Goal: Information Seeking & Learning: Learn about a topic

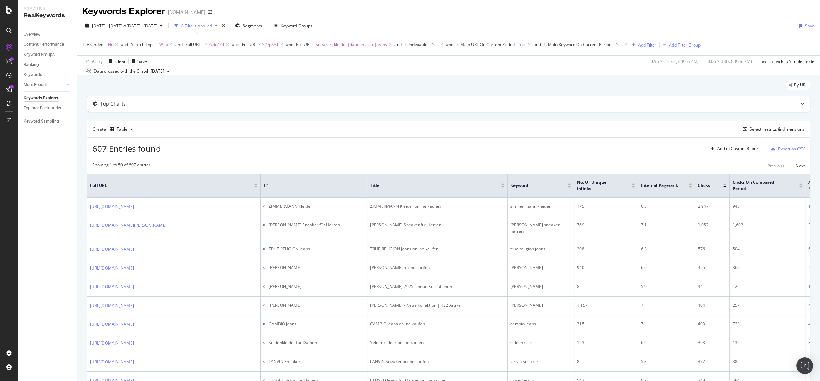
scroll to position [0, 373]
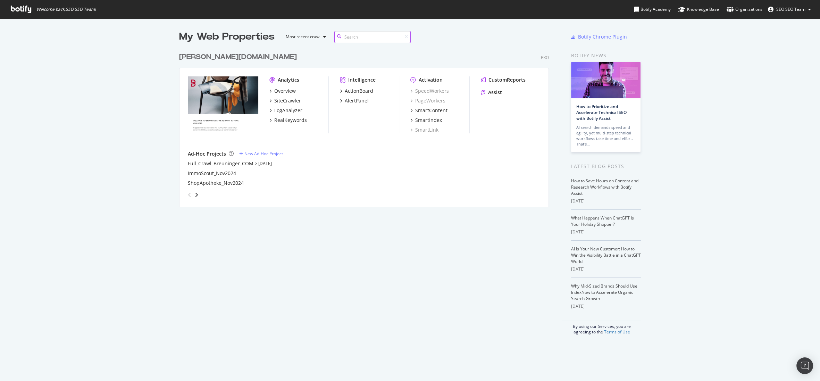
scroll to position [158, 370]
click at [289, 118] on div "RealKeywords" at bounding box center [290, 120] width 33 height 7
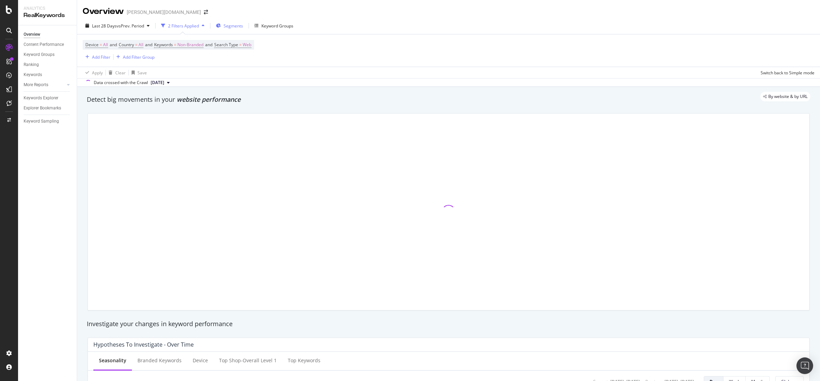
click at [239, 24] on span "Segments" at bounding box center [233, 26] width 19 height 6
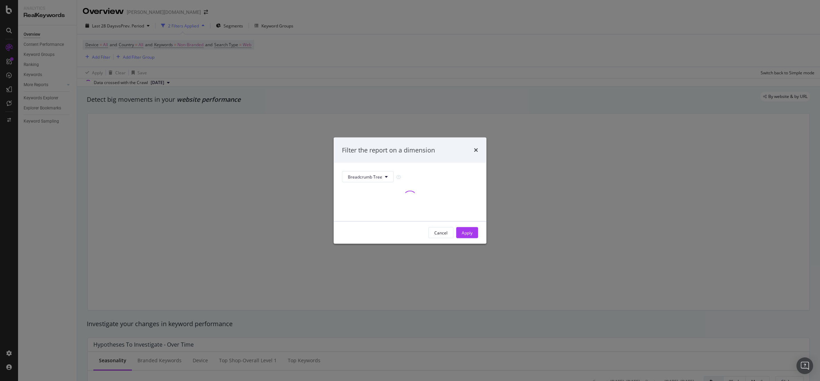
click at [370, 183] on div "modal" at bounding box center [410, 197] width 136 height 31
click at [371, 180] on button "Breadcrumb Tree" at bounding box center [368, 176] width 52 height 11
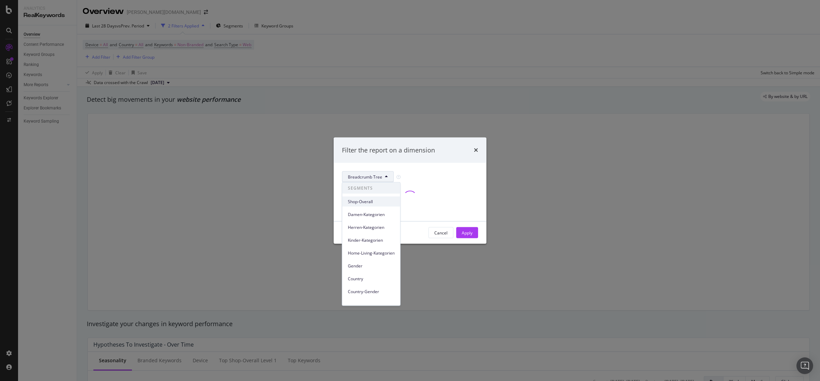
click at [364, 202] on span "Shop-Overall" at bounding box center [371, 201] width 47 height 6
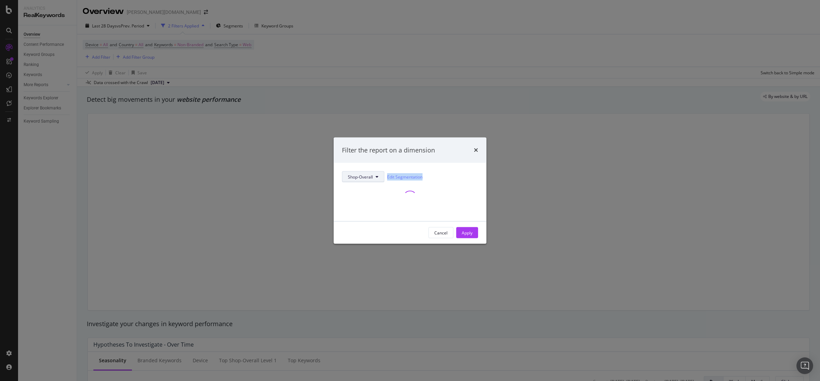
click at [368, 180] on div "Shop-Overall Edit Segmentation" at bounding box center [410, 192] width 136 height 42
click at [369, 175] on span "Shop-Overall" at bounding box center [360, 177] width 25 height 6
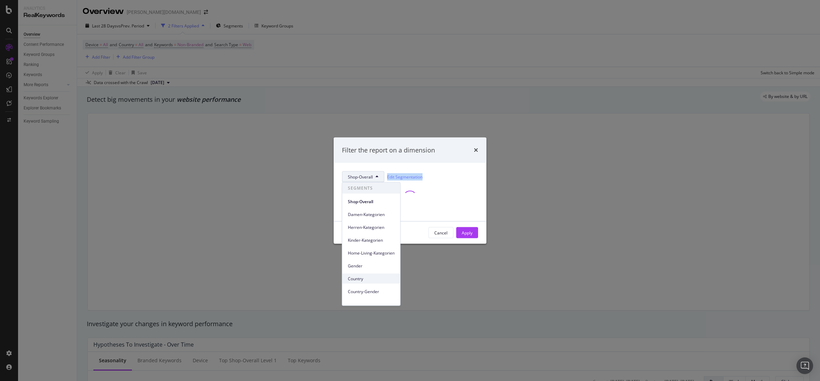
click at [374, 274] on body "Analytics RealKeywords Overview Content Performance Keyword Groups Ranking Keyw…" at bounding box center [410, 190] width 820 height 381
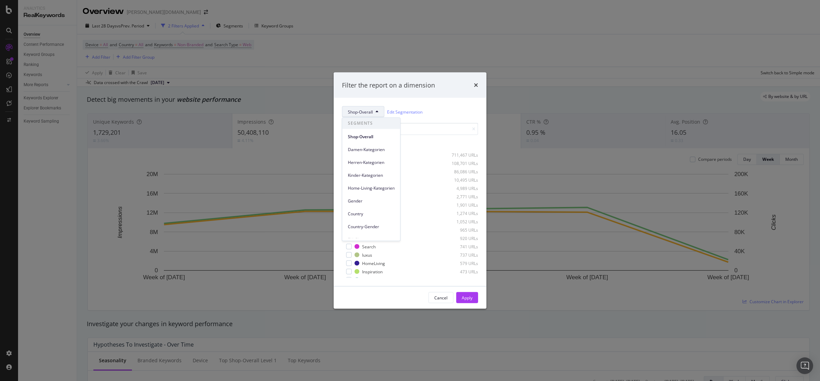
click at [447, 110] on div "Shop-Overall Edit Segmentation" at bounding box center [410, 111] width 136 height 11
click at [390, 112] on link "Edit Segmentation" at bounding box center [404, 111] width 35 height 7
click at [361, 112] on span "Shop-Overall" at bounding box center [360, 112] width 25 height 6
click at [374, 214] on span "Country" at bounding box center [371, 214] width 47 height 6
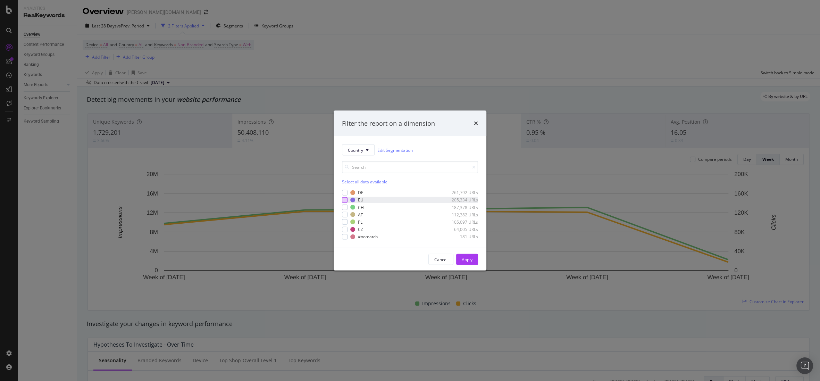
click at [345, 199] on div "modal" at bounding box center [345, 200] width 6 height 6
click at [463, 256] on div "Apply" at bounding box center [467, 259] width 11 height 6
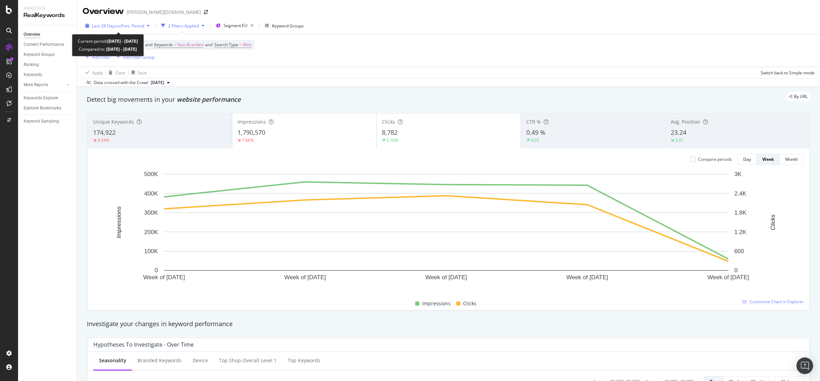
click at [135, 26] on span "vs Prev. Period" at bounding box center [130, 26] width 27 height 6
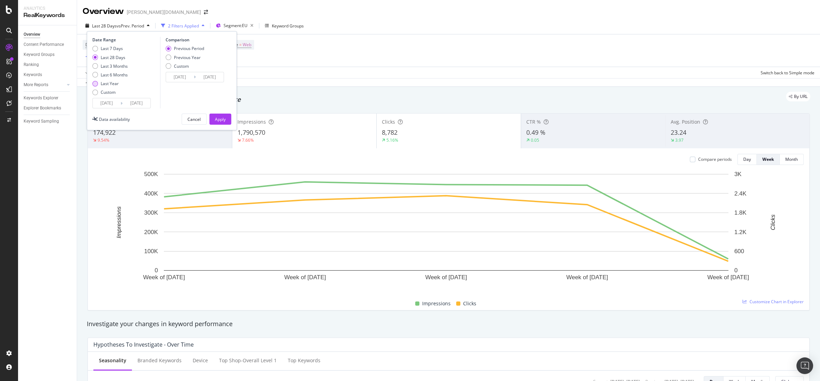
click at [113, 84] on div "Last Year" at bounding box center [110, 84] width 18 height 6
type input "2024/09/09"
type input "2023/09/10"
type input "2024/09/08"
click at [228, 119] on button "Apply" at bounding box center [220, 119] width 22 height 11
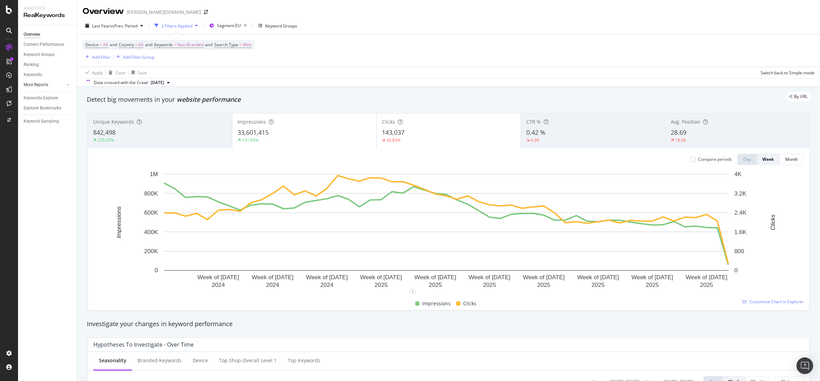
click at [58, 85] on div at bounding box center [61, 84] width 7 height 7
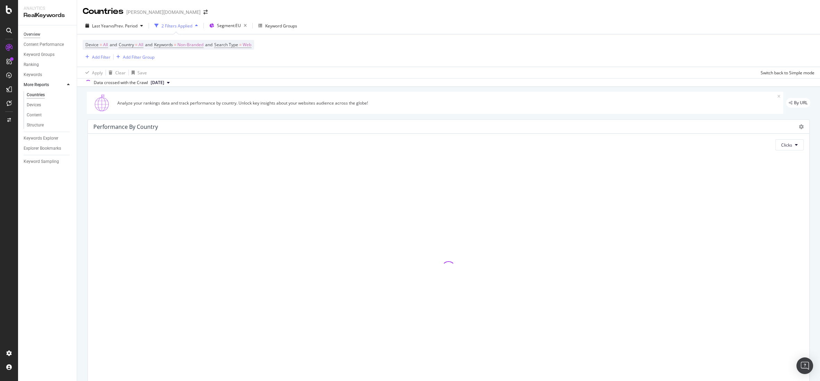
click at [37, 35] on div "Overview" at bounding box center [32, 34] width 17 height 7
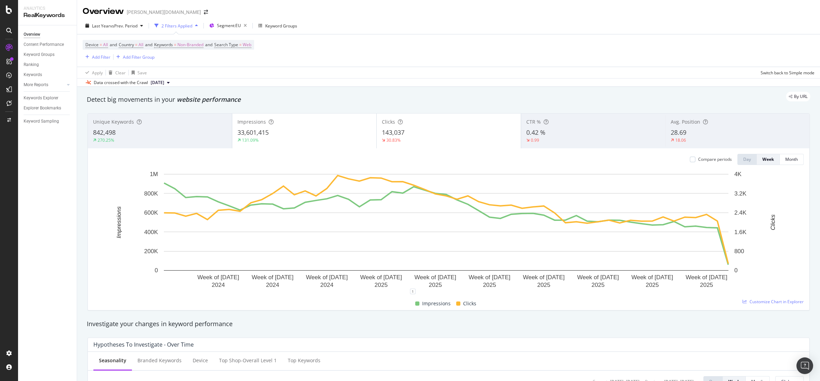
scroll to position [305, 0]
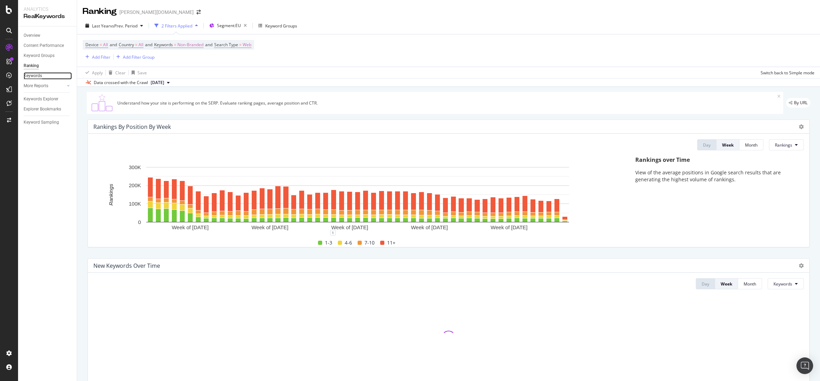
click at [27, 74] on div "Keywords" at bounding box center [33, 75] width 18 height 7
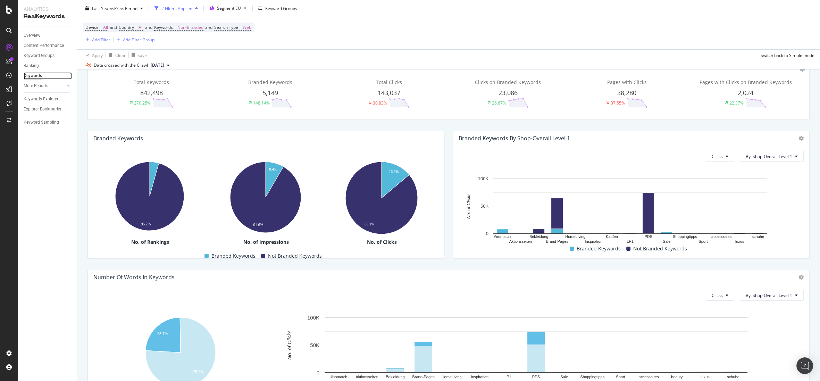
scroll to position [56, 0]
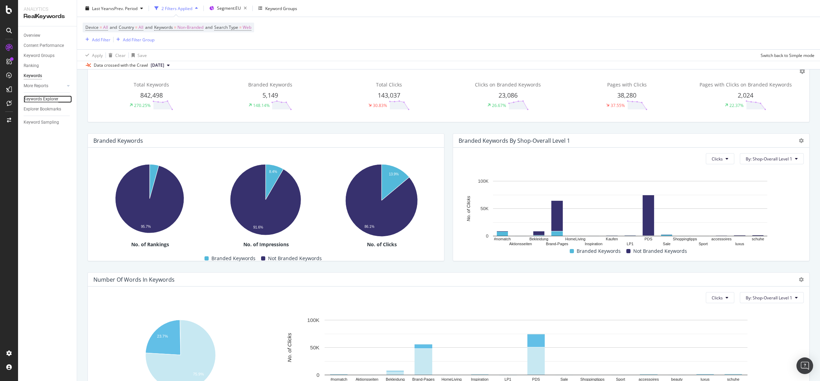
click at [34, 101] on div "Keywords Explorer" at bounding box center [41, 98] width 35 height 7
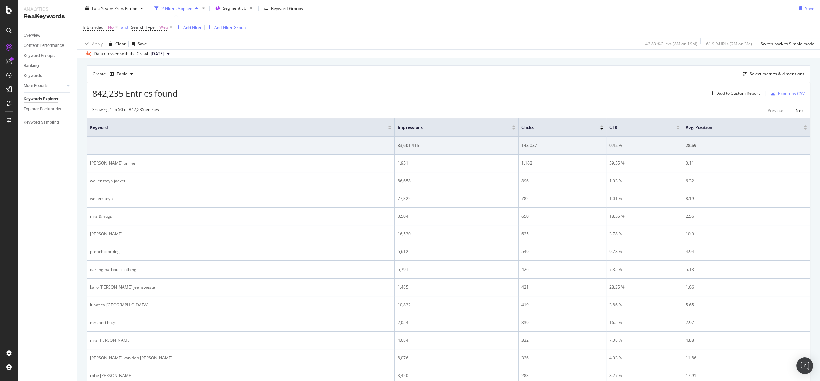
scroll to position [65, 0]
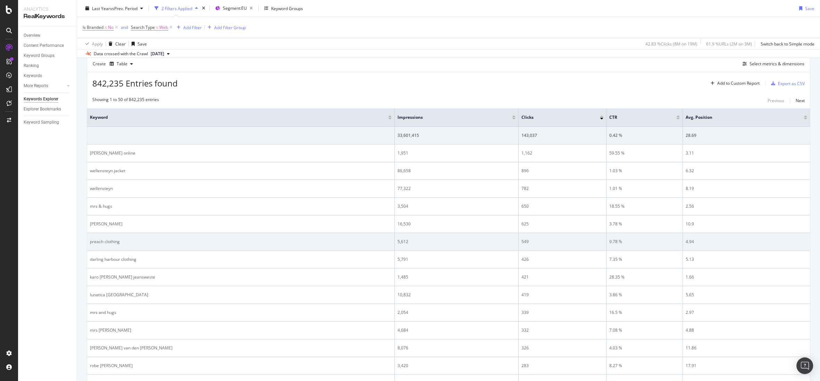
click at [115, 243] on div "preach clothing" at bounding box center [241, 241] width 302 height 6
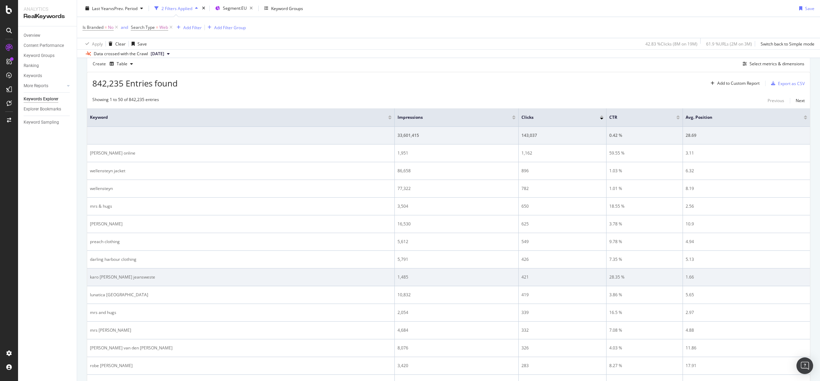
click at [126, 277] on div "karo kauer jeansweste" at bounding box center [241, 277] width 302 height 6
click at [102, 277] on div "karo kauer jeansweste" at bounding box center [241, 277] width 302 height 6
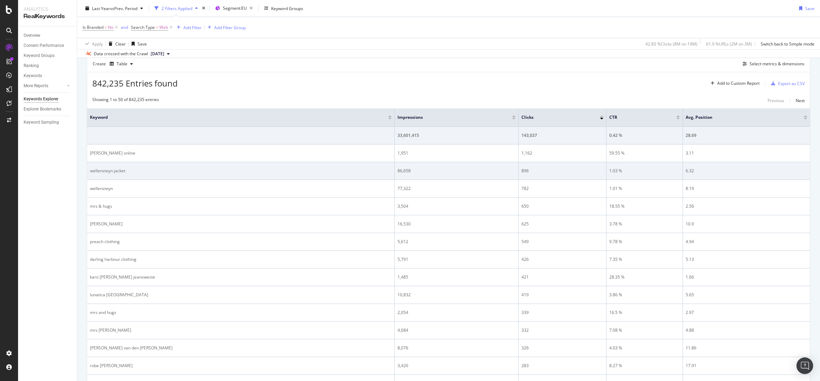
click at [119, 172] on div "wellensteyn jacket" at bounding box center [241, 171] width 302 height 6
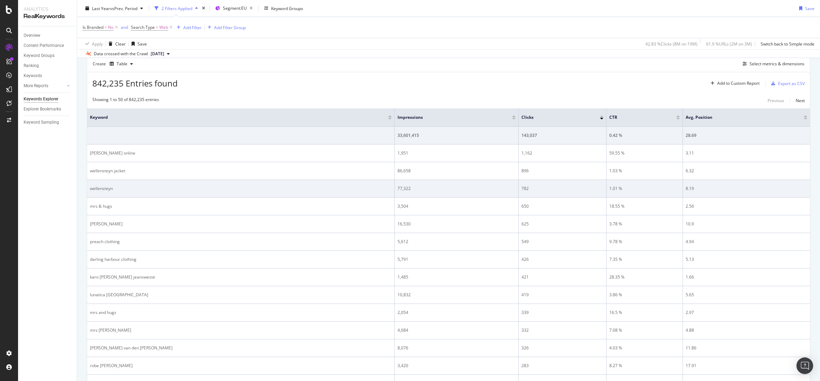
click at [111, 189] on div "wellensteyn" at bounding box center [241, 188] width 302 height 6
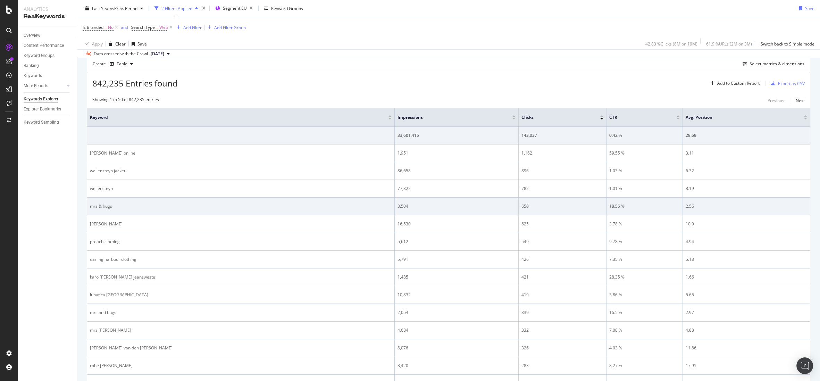
click at [103, 206] on div "mrs & hugs" at bounding box center [241, 206] width 302 height 6
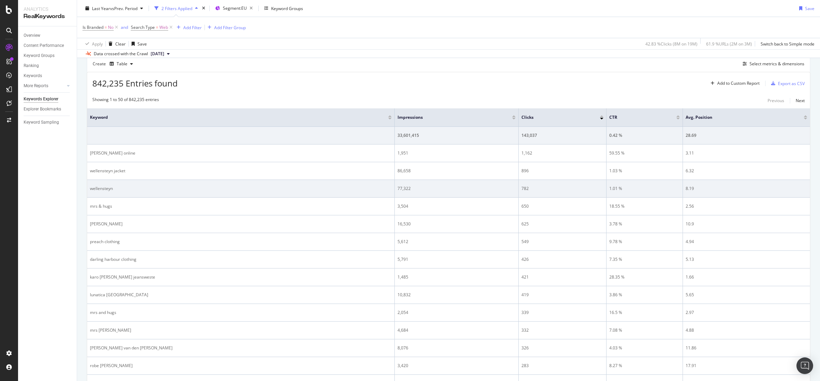
click at [104, 187] on div "wellensteyn" at bounding box center [241, 188] width 302 height 6
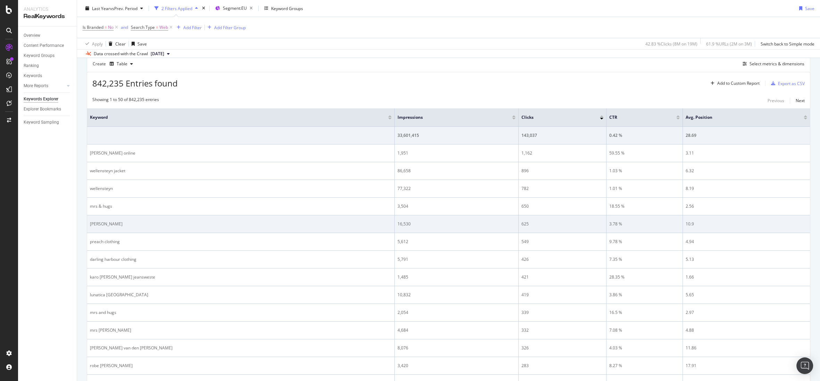
click at [97, 224] on div "gil bret" at bounding box center [241, 224] width 302 height 6
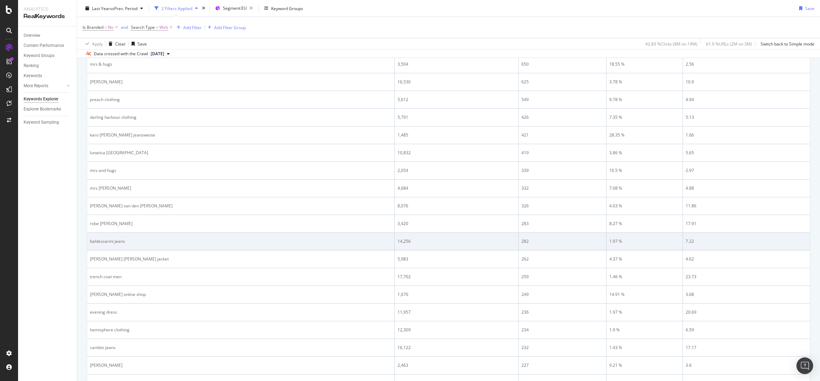
scroll to position [209, 0]
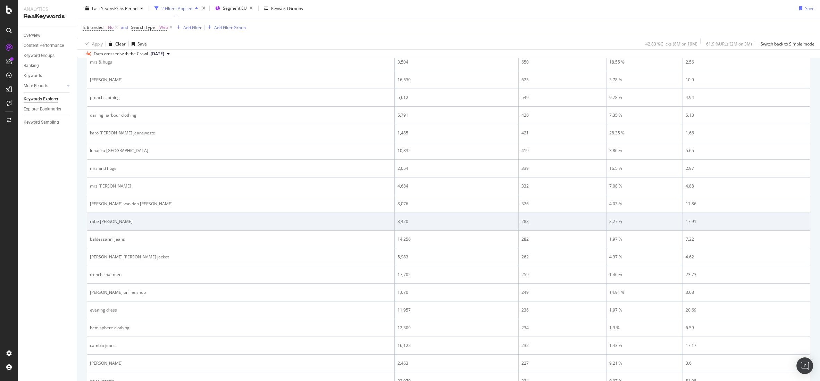
click at [107, 218] on div "robe legere" at bounding box center [241, 221] width 302 height 6
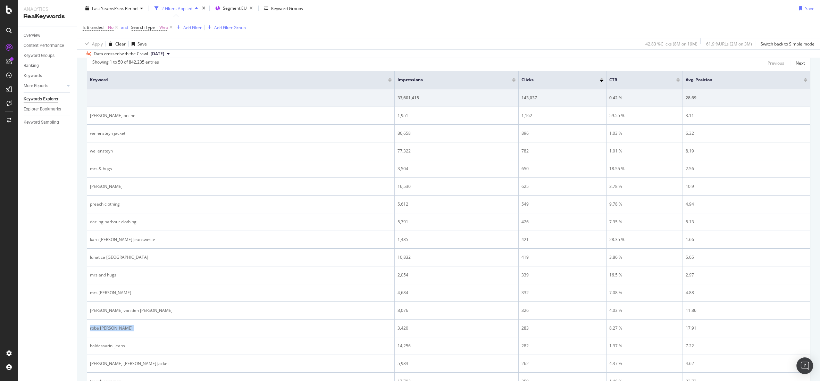
scroll to position [0, 0]
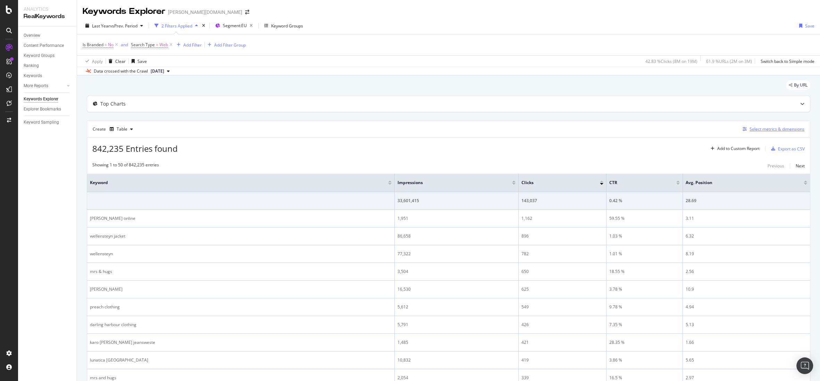
click at [775, 130] on div "Select metrics & dimensions" at bounding box center [777, 129] width 55 height 6
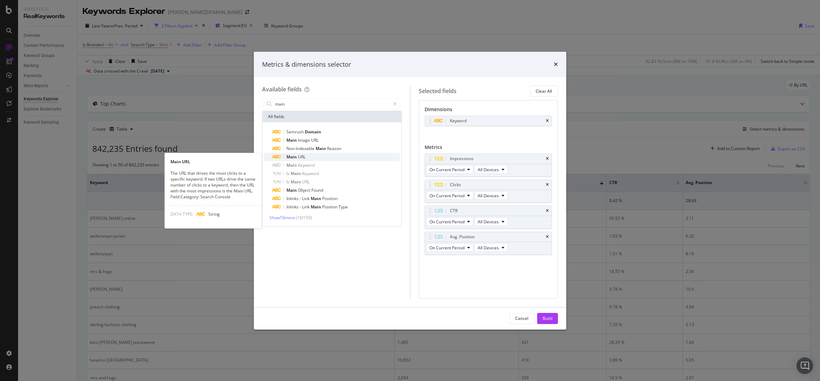
type input "main"
click at [318, 153] on div "Main URL" at bounding box center [336, 157] width 128 height 8
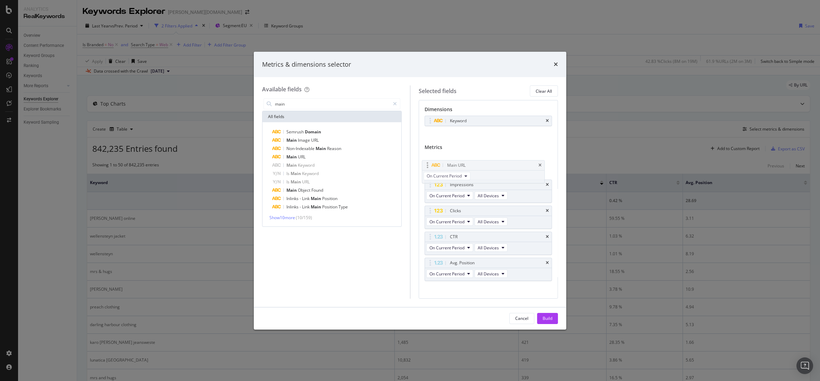
drag, startPoint x: 429, startPoint y: 263, endPoint x: 426, endPoint y: 165, distance: 97.6
click at [426, 165] on body "Analytics RealKeywords Overview Content Performance Keyword Groups Ranking Keyw…" at bounding box center [410, 190] width 820 height 381
click at [549, 314] on div "Build" at bounding box center [548, 318] width 10 height 10
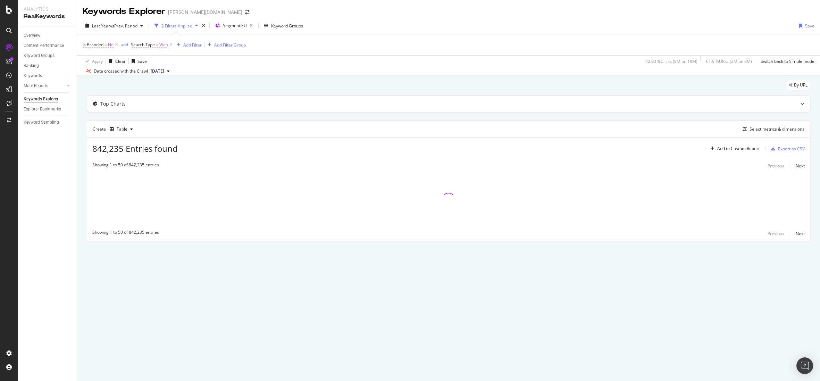
click at [281, 214] on div at bounding box center [448, 200] width 723 height 52
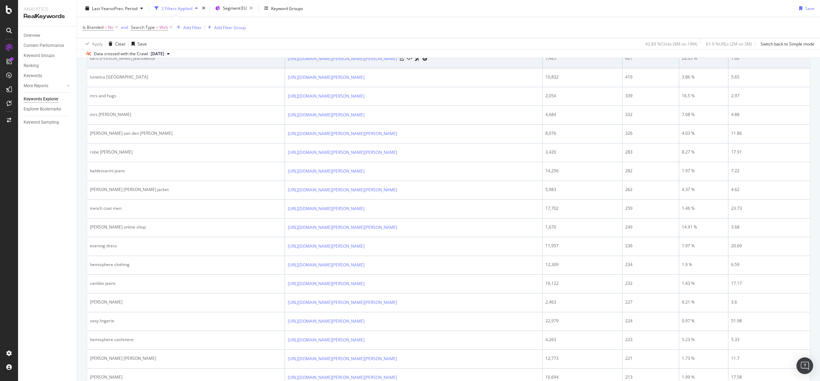
scroll to position [292, 0]
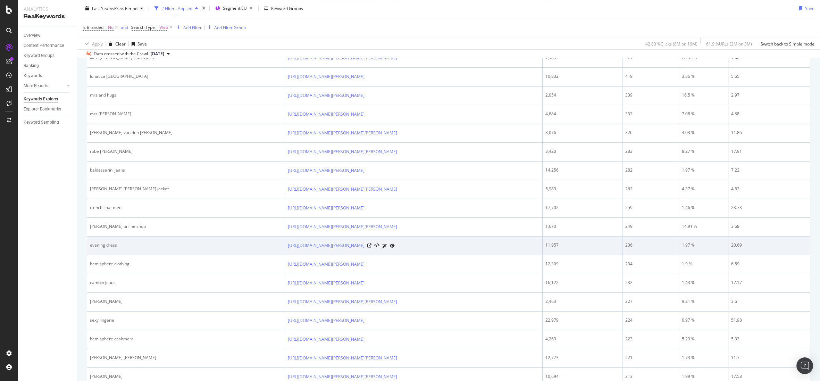
click at [114, 244] on div "evening dress" at bounding box center [186, 245] width 192 height 6
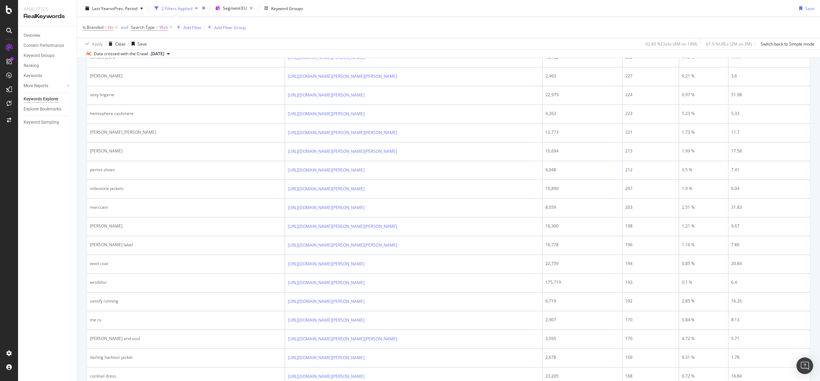
scroll to position [521, 0]
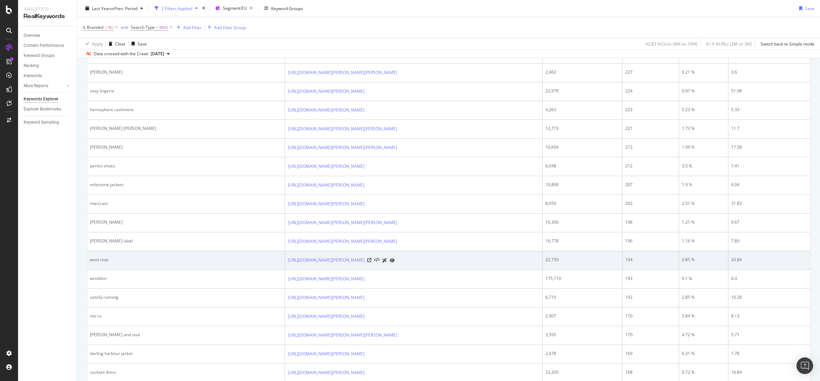
click at [103, 259] on div "wool coat" at bounding box center [186, 260] width 192 height 6
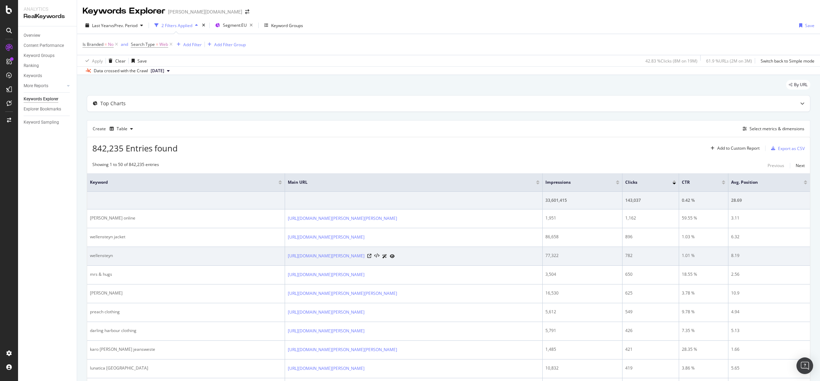
scroll to position [0, 0]
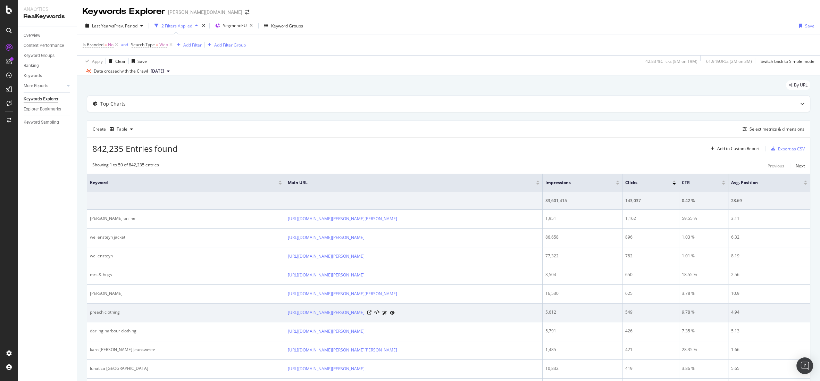
click at [114, 311] on div "preach clothing" at bounding box center [186, 312] width 192 height 6
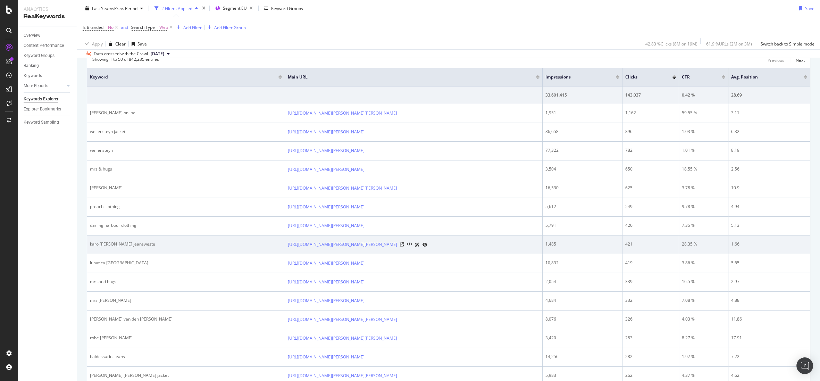
scroll to position [197, 0]
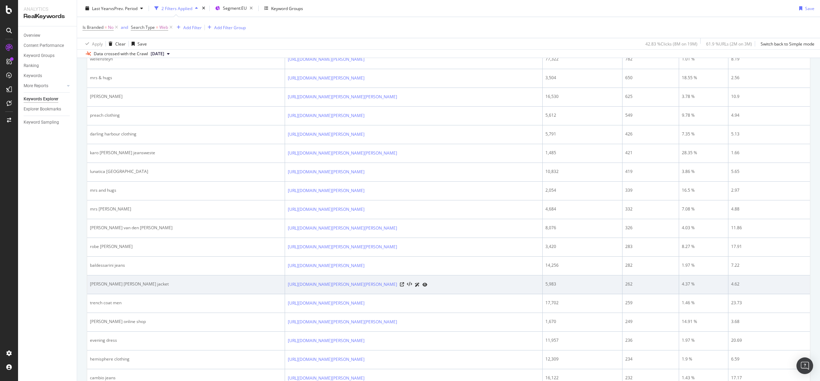
click at [117, 284] on div "fuchs schmitt jacket" at bounding box center [186, 284] width 192 height 6
click at [121, 283] on div "fuchs schmitt jacket" at bounding box center [186, 284] width 192 height 6
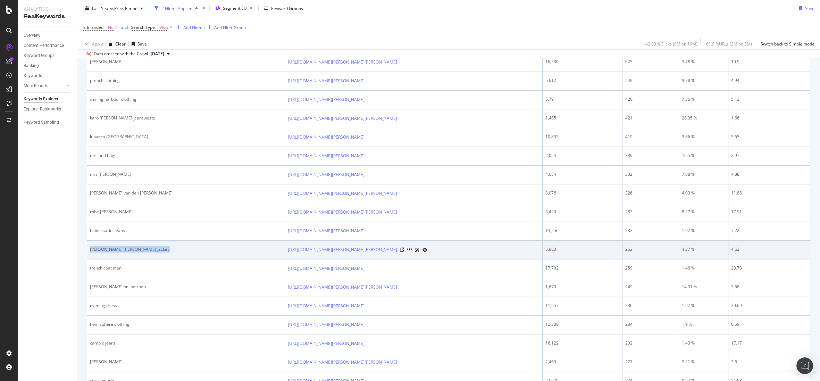
scroll to position [241, 0]
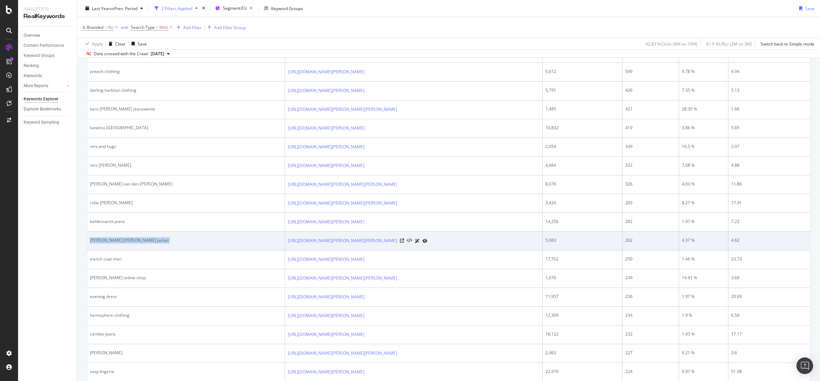
click at [114, 240] on div "fuchs schmitt jacket" at bounding box center [186, 240] width 192 height 6
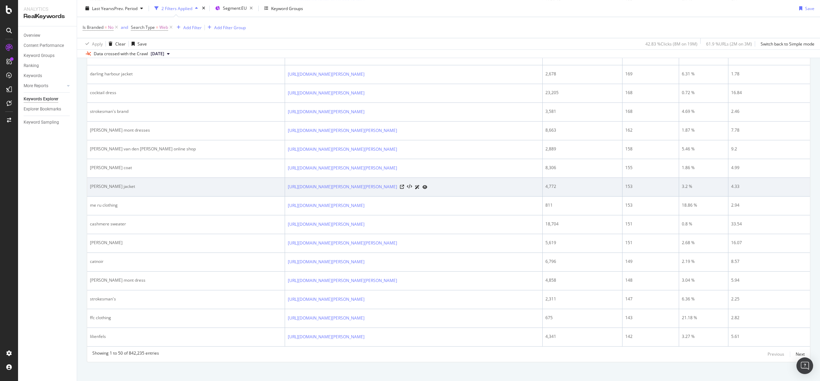
scroll to position [804, 0]
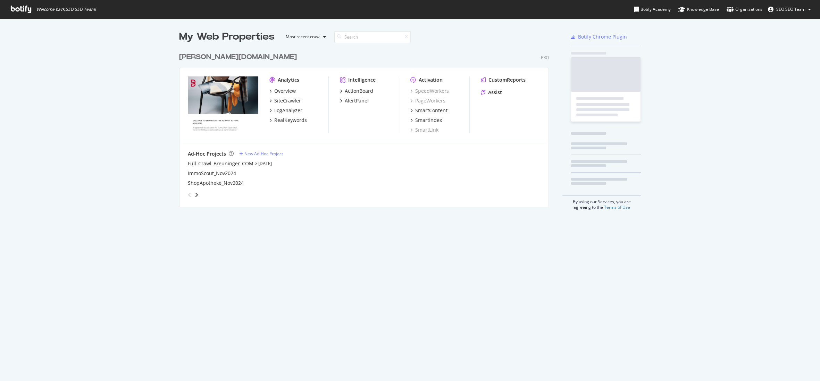
scroll to position [376, 810]
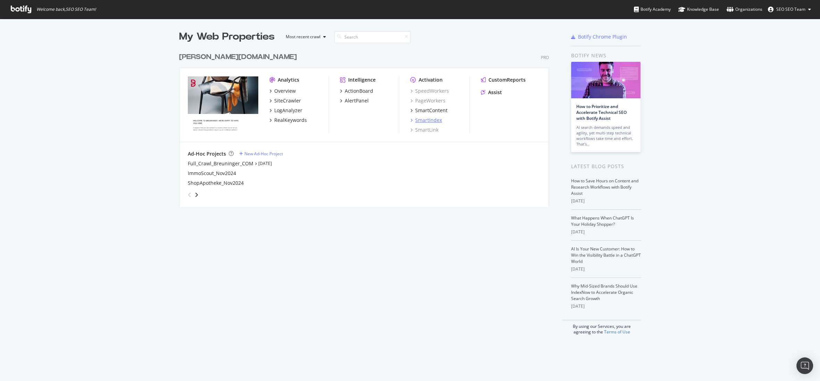
click at [433, 122] on div "SmartIndex" at bounding box center [428, 120] width 27 height 7
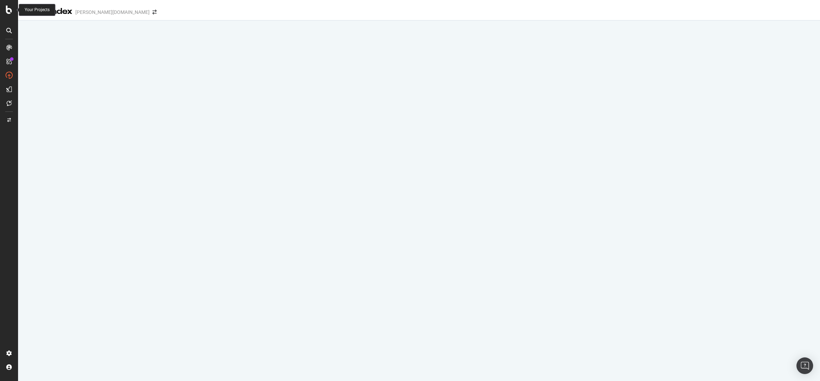
click at [8, 9] on icon at bounding box center [9, 10] width 6 height 8
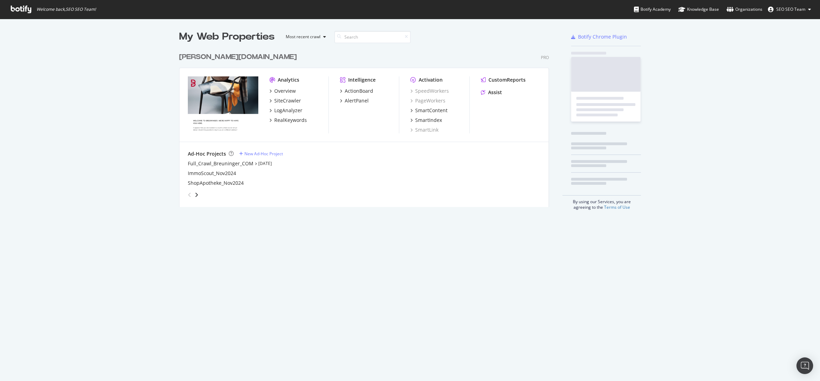
scroll to position [376, 810]
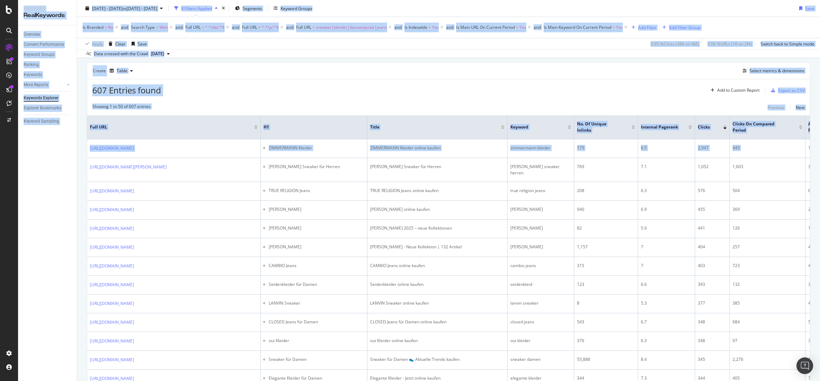
drag, startPoint x: 450, startPoint y: 143, endPoint x: 25, endPoint y: 145, distance: 424.9
click at [0, 156] on html "Analytics RealKeywords Overview Content Performance Keyword Groups Ranking Keyw…" at bounding box center [410, 190] width 820 height 381
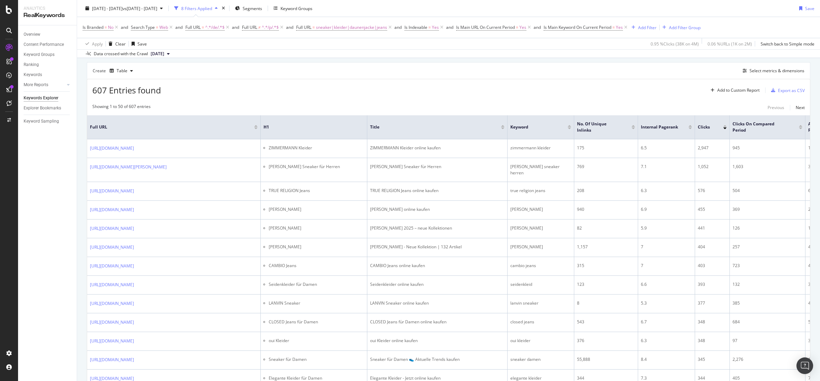
click at [244, 106] on div "Showing 1 to 50 of 607 entries Previous Next" at bounding box center [448, 107] width 723 height 8
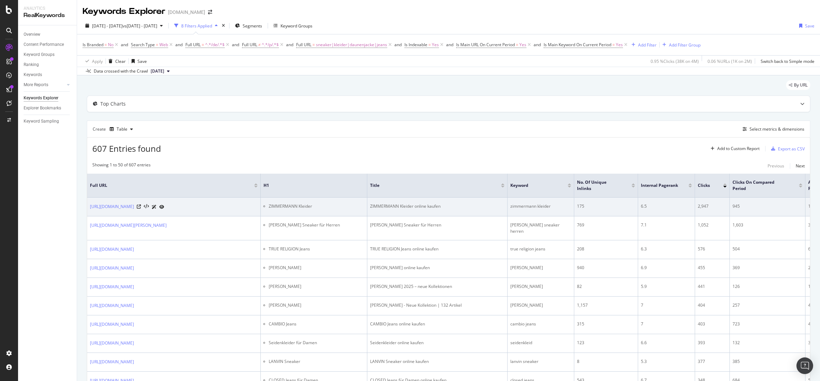
click at [303, 205] on li "ZIMMERMANN Kleider" at bounding box center [316, 206] width 95 height 6
click at [431, 210] on td "ZIMMERMANN Kleider online kaufen" at bounding box center [437, 207] width 140 height 19
click at [523, 206] on div "zimmermann kleider" at bounding box center [540, 206] width 61 height 6
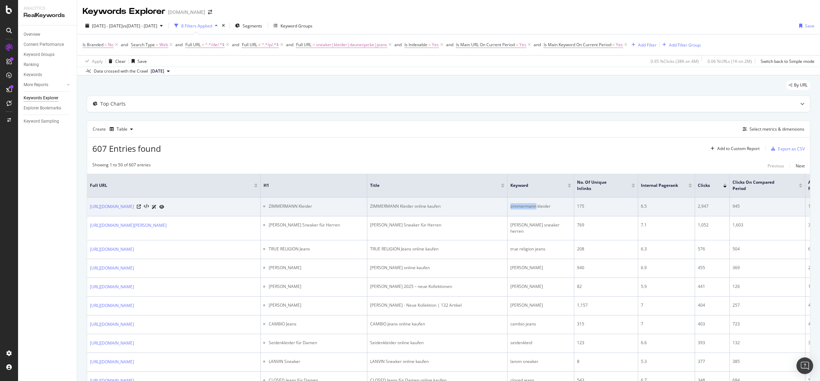
click at [523, 206] on div "zimmermann kleider" at bounding box center [540, 206] width 61 height 6
click at [317, 211] on td "ZIMMERMANN Kleider" at bounding box center [314, 207] width 107 height 19
drag, startPoint x: 264, startPoint y: 205, endPoint x: 554, endPoint y: 206, distance: 289.5
click at [554, 206] on tr "[URL][DOMAIN_NAME] ZIMMERMANN Kleider ZIMMERMANN Kleider online kaufen zimmerma…" at bounding box center [633, 207] width 1092 height 19
click at [309, 206] on li "ZIMMERMANN Kleider" at bounding box center [316, 206] width 95 height 6
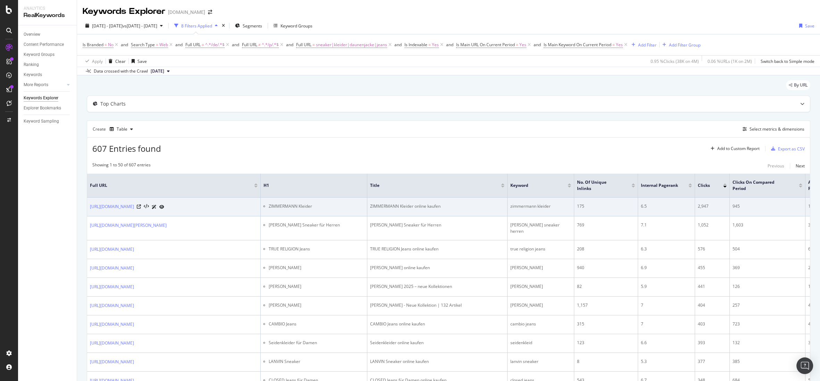
click at [309, 206] on li "ZIMMERMANN Kleider" at bounding box center [316, 206] width 95 height 6
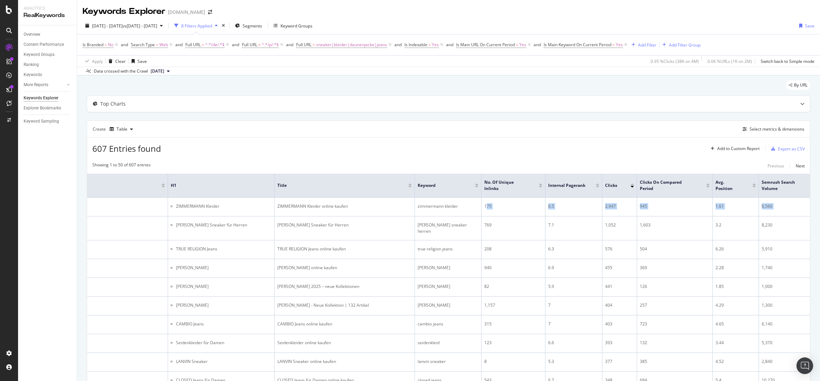
scroll to position [0, 373]
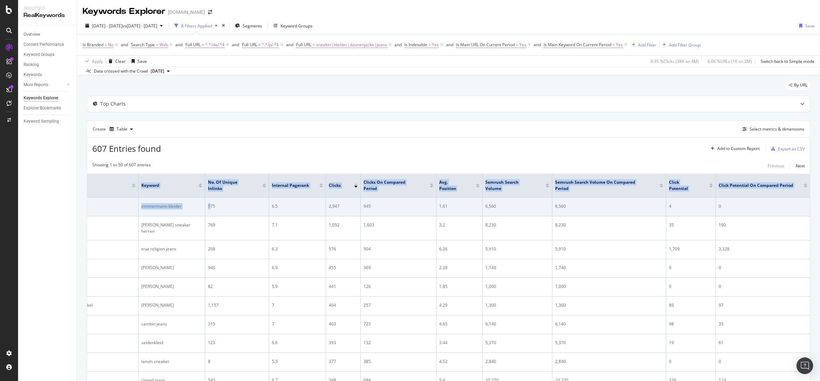
drag, startPoint x: 579, startPoint y: 206, endPoint x: 784, endPoint y: 214, distance: 205.0
click at [820, 208] on html "Analytics RealKeywords Overview Content Performance Keyword Groups Ranking Keyw…" at bounding box center [410, 190] width 820 height 381
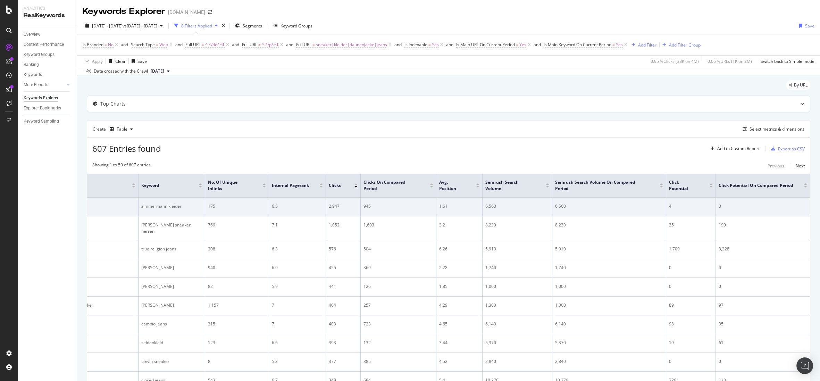
click at [622, 215] on td "6,560" at bounding box center [609, 207] width 114 height 19
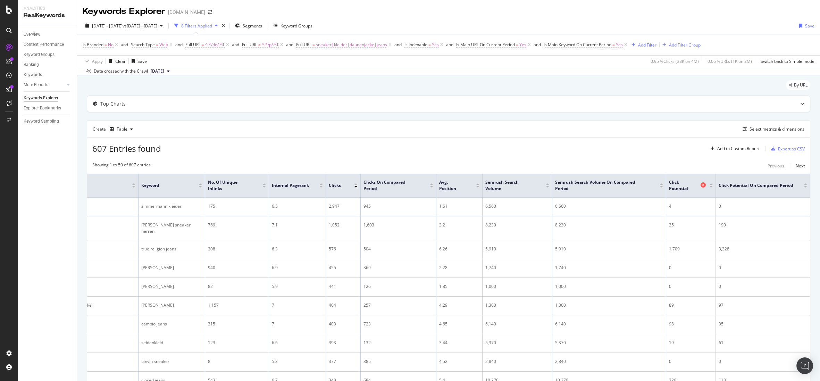
click at [686, 185] on span "Click Potential" at bounding box center [684, 185] width 30 height 12
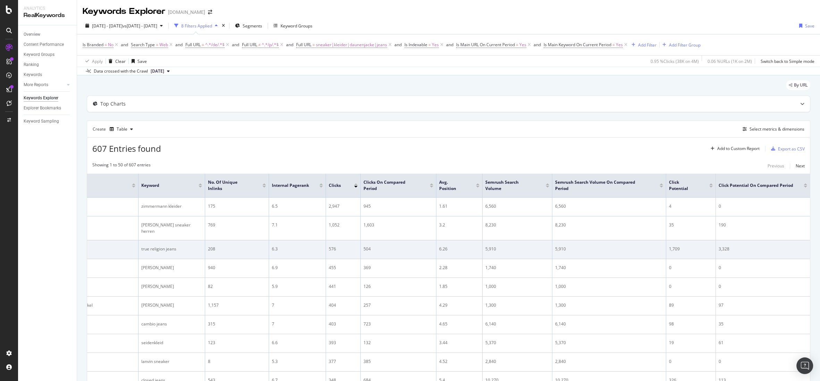
click at [673, 252] on div "1,709" at bounding box center [691, 249] width 44 height 6
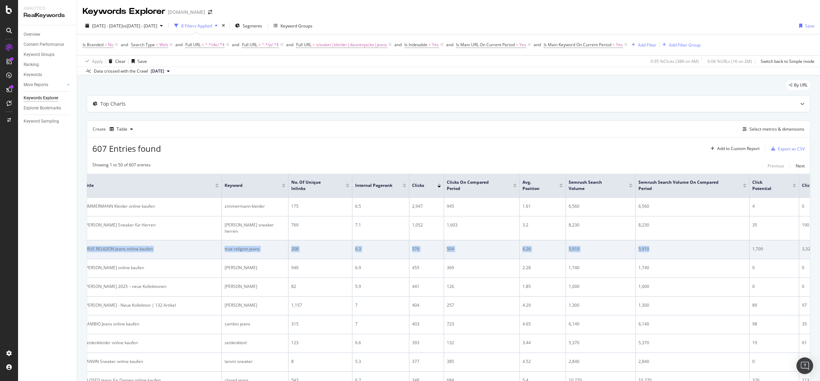
scroll to position [0, 223]
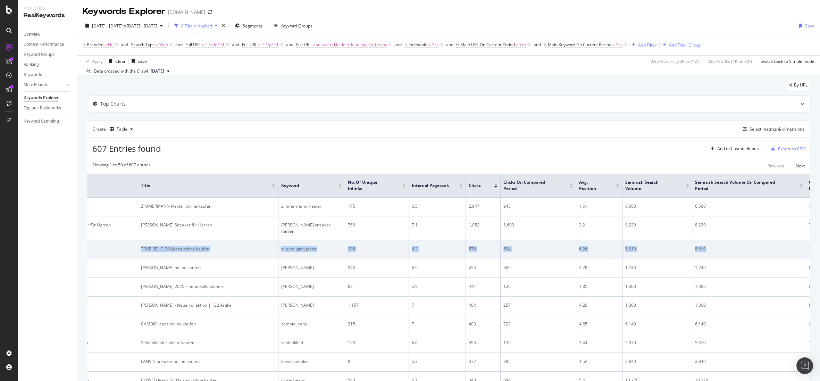
drag, startPoint x: 650, startPoint y: 261, endPoint x: 89, endPoint y: 269, distance: 561.1
click at [89, 259] on tr "[URL][DOMAIN_NAME] TRUE RELIGION Jeans TRUE RELIGION Jeans online kaufen true r…" at bounding box center [404, 249] width 1092 height 19
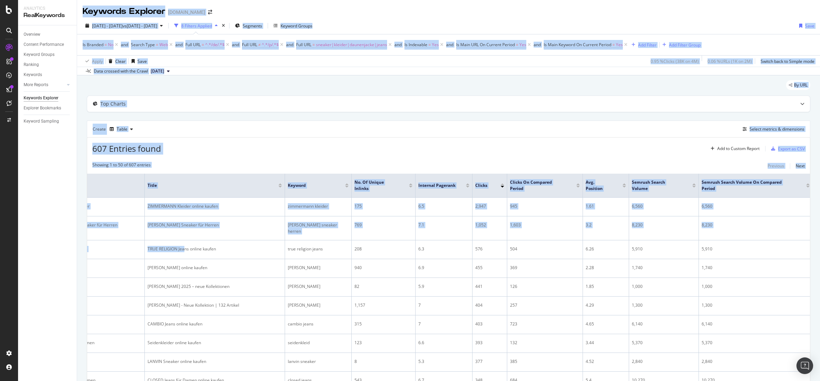
scroll to position [0, 0]
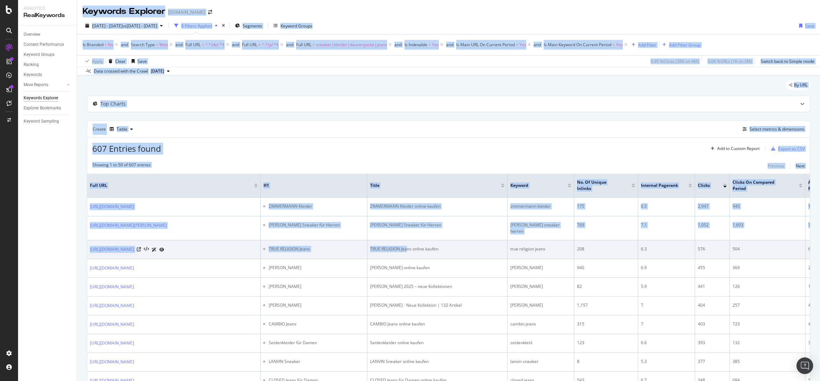
drag, startPoint x: 185, startPoint y: 257, endPoint x: 99, endPoint y: 251, distance: 86.7
click at [53, 254] on div "Analytics RealKeywords Overview Content Performance Keyword Groups Ranking Keyw…" at bounding box center [419, 190] width 802 height 381
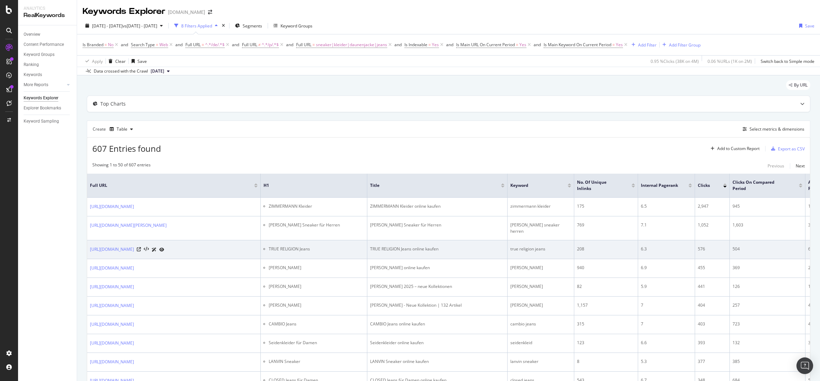
click at [593, 252] on td "208" at bounding box center [606, 249] width 64 height 19
click at [706, 252] on div "576" at bounding box center [712, 249] width 29 height 6
click at [704, 252] on div "576" at bounding box center [712, 249] width 29 height 6
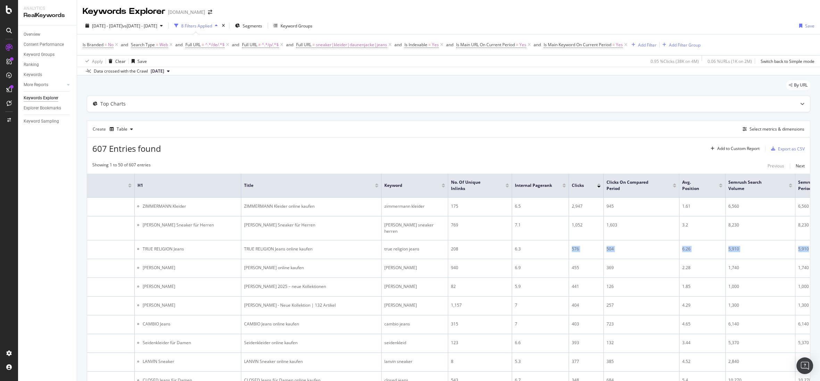
scroll to position [0, 373]
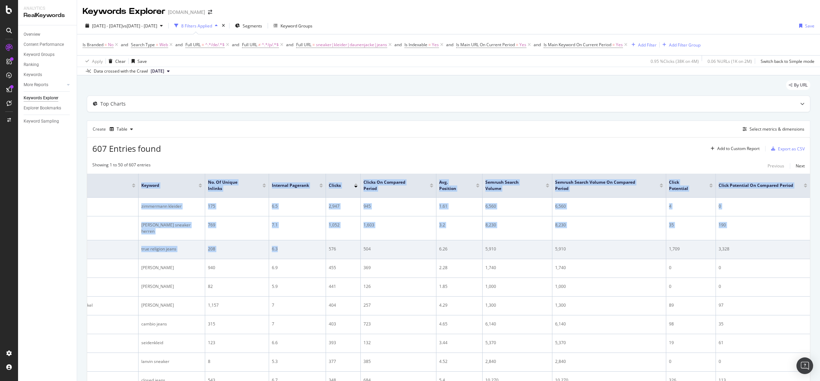
drag, startPoint x: 682, startPoint y: 263, endPoint x: 764, endPoint y: 267, distance: 82.3
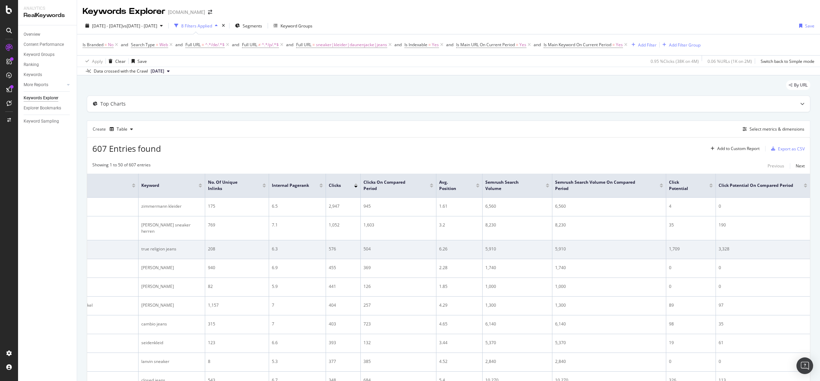
drag, startPoint x: 638, startPoint y: 267, endPoint x: 635, endPoint y: 267, distance: 3.8
click at [635, 259] on td "5,910" at bounding box center [609, 249] width 114 height 19
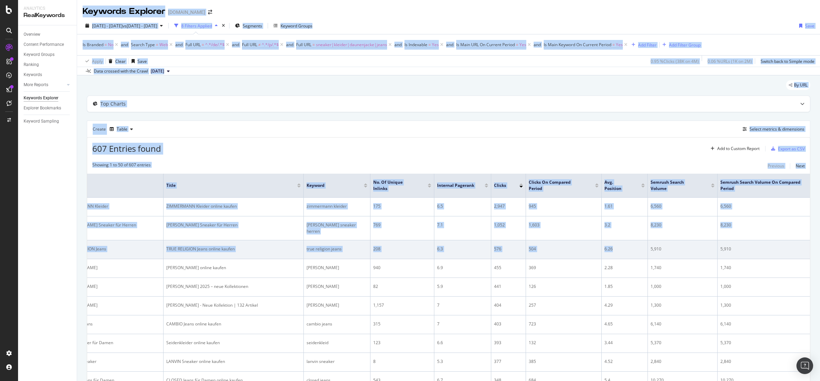
drag, startPoint x: 440, startPoint y: 253, endPoint x: 88, endPoint y: 264, distance: 351.8
click at [74, 265] on div "Analytics RealKeywords Overview Content Performance Keyword Groups Ranking Keyw…" at bounding box center [419, 190] width 802 height 381
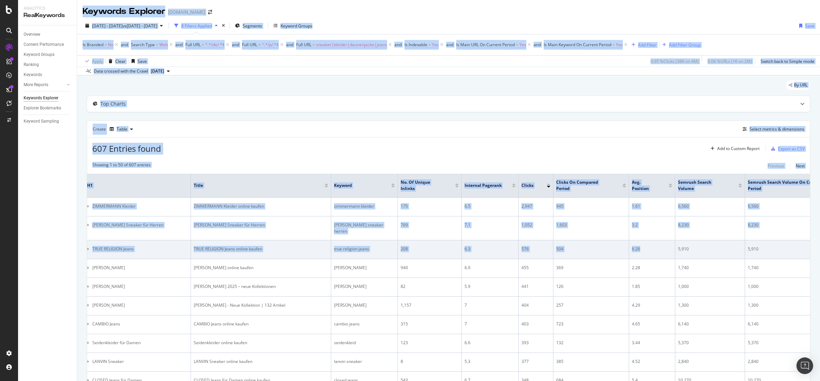
click at [556, 252] on div "504" at bounding box center [591, 249] width 70 height 6
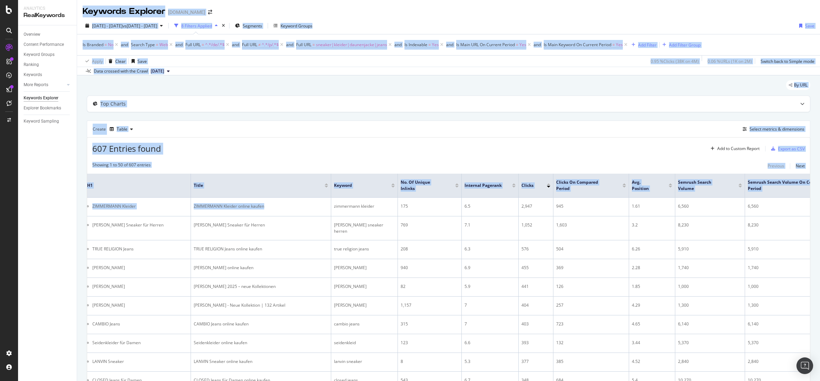
scroll to position [0, 0]
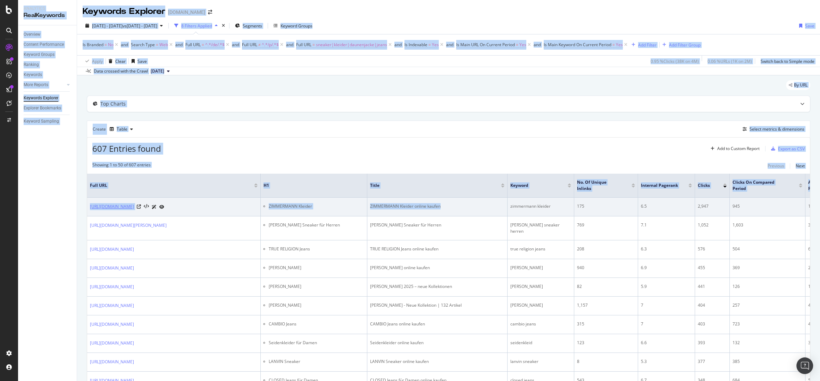
drag, startPoint x: 286, startPoint y: 213, endPoint x: 90, endPoint y: 206, distance: 197.0
click at [18, 205] on div "Analytics RealKeywords Overview Content Performance Keyword Groups Ranking Keyw…" at bounding box center [419, 190] width 802 height 381
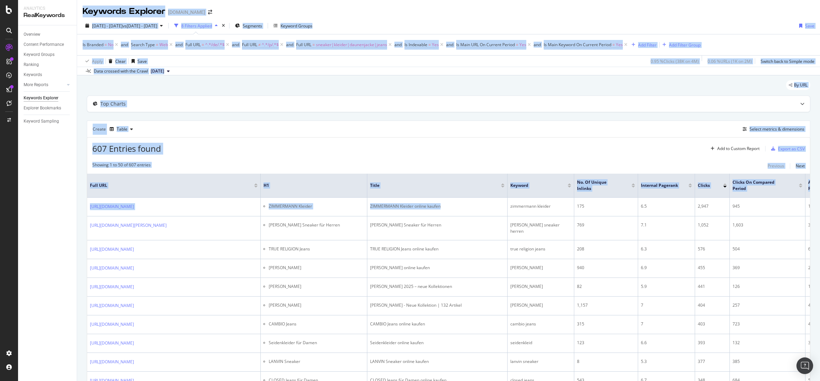
click at [281, 196] on th "H1" at bounding box center [314, 186] width 107 height 24
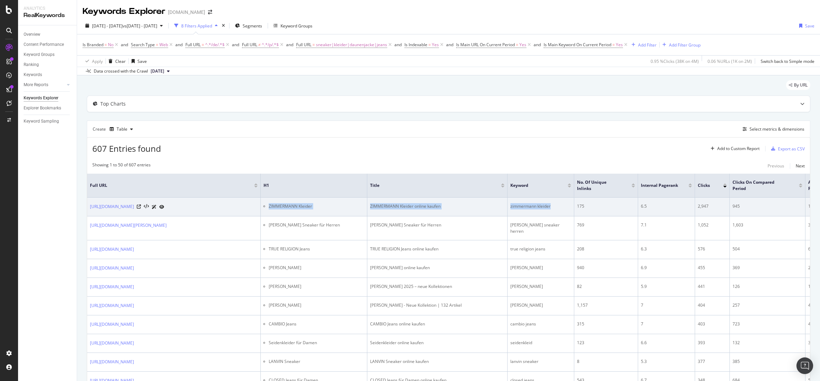
drag, startPoint x: 268, startPoint y: 205, endPoint x: 562, endPoint y: 205, distance: 293.3
click at [562, 205] on tr "[URL][DOMAIN_NAME] ZIMMERMANN Kleider ZIMMERMANN Kleider online kaufen zimmerma…" at bounding box center [633, 207] width 1092 height 19
